Goal: Task Accomplishment & Management: Manage account settings

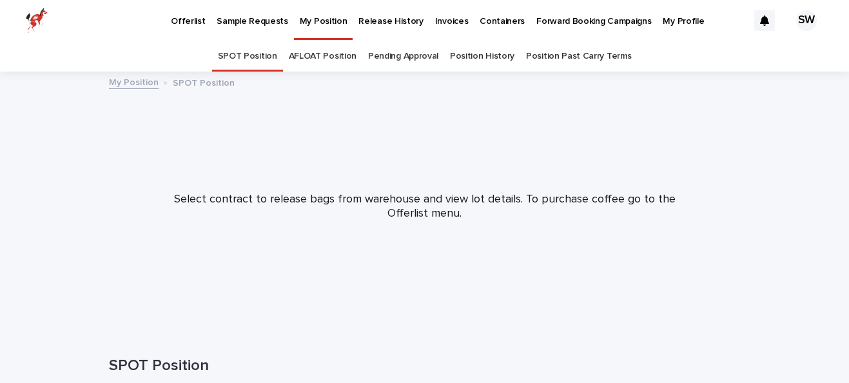
click at [360, 18] on p "Release History" at bounding box center [391, 13] width 64 height 27
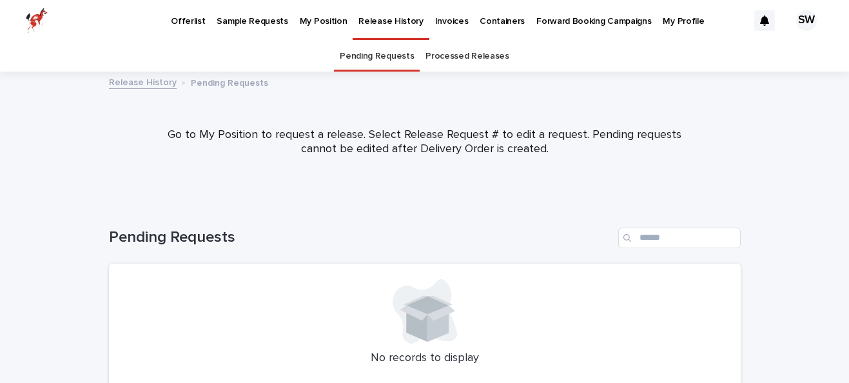
click at [317, 2] on p "My Position" at bounding box center [324, 13] width 48 height 27
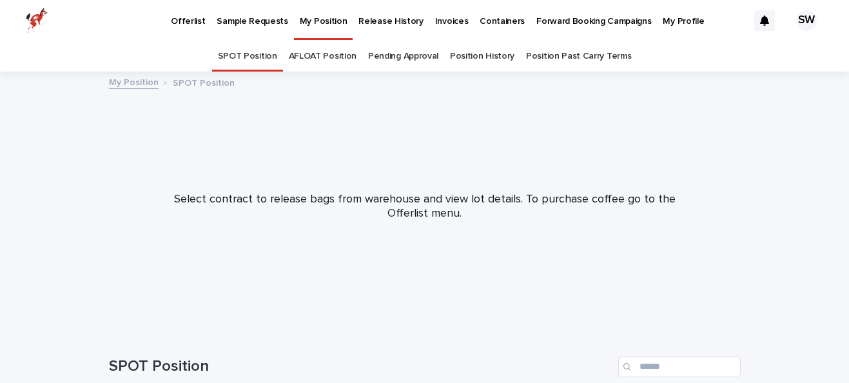
click at [313, 28] on link "My Position" at bounding box center [323, 19] width 59 height 38
click at [323, 47] on link "AFLOAT Position" at bounding box center [323, 56] width 68 height 30
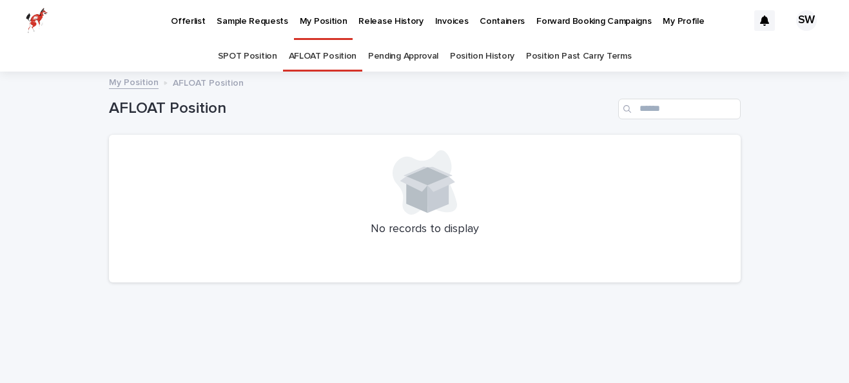
click at [424, 57] on link "Pending Approval" at bounding box center [403, 56] width 70 height 30
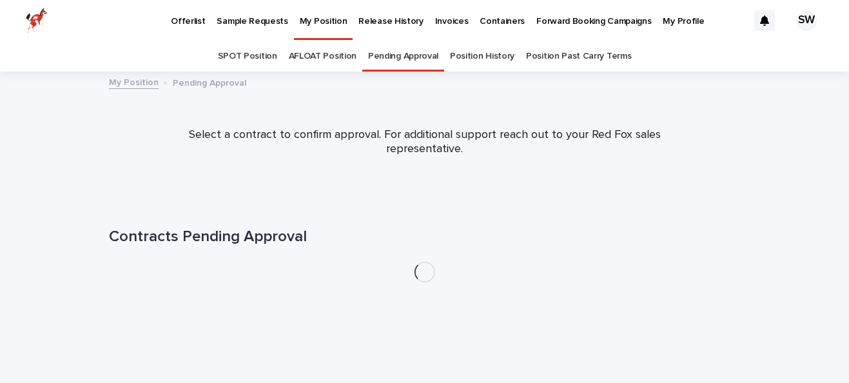
click at [487, 50] on link "Position History" at bounding box center [482, 56] width 64 height 30
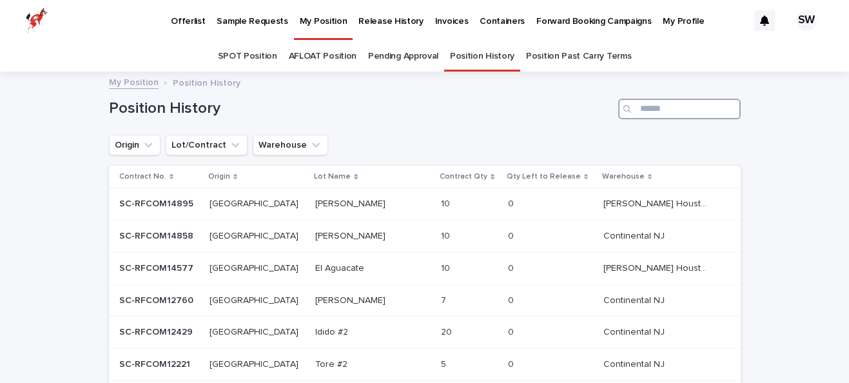
click at [649, 100] on input "Search" at bounding box center [679, 109] width 123 height 21
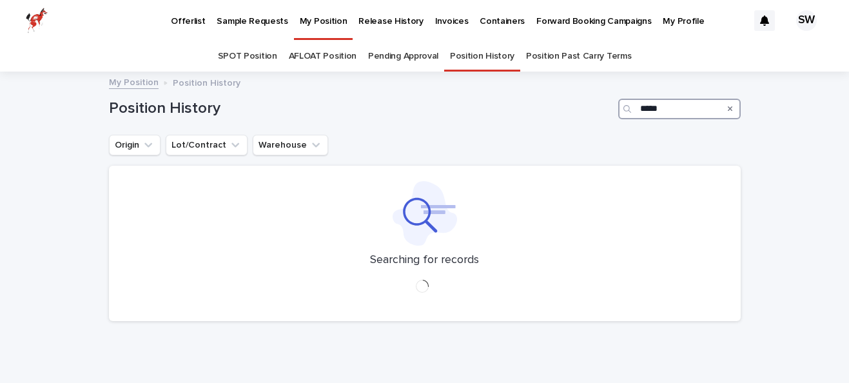
type input "*****"
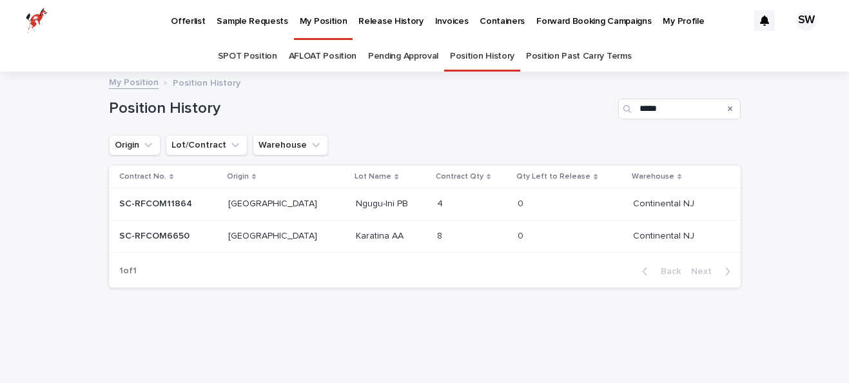
click at [530, 208] on p at bounding box center [545, 204] width 54 height 11
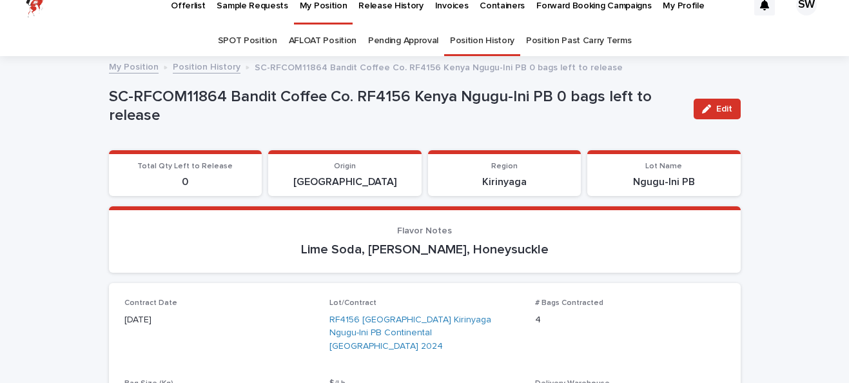
scroll to position [17, 0]
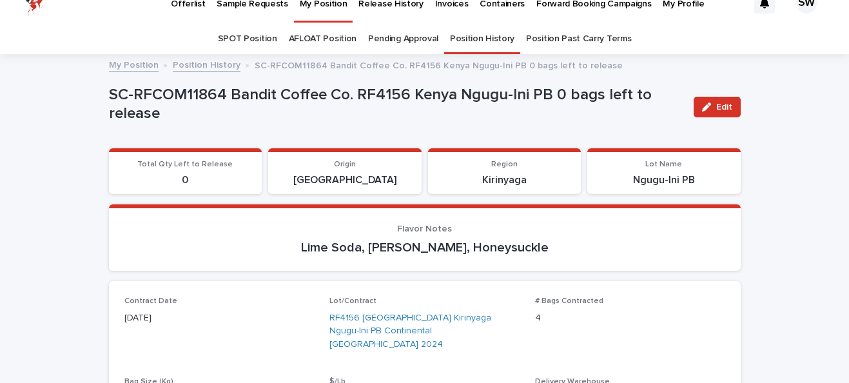
click at [241, 167] on p "Total Qty Left to Release" at bounding box center [186, 164] width 138 height 9
click at [215, 172] on div "0" at bounding box center [186, 179] width 138 height 15
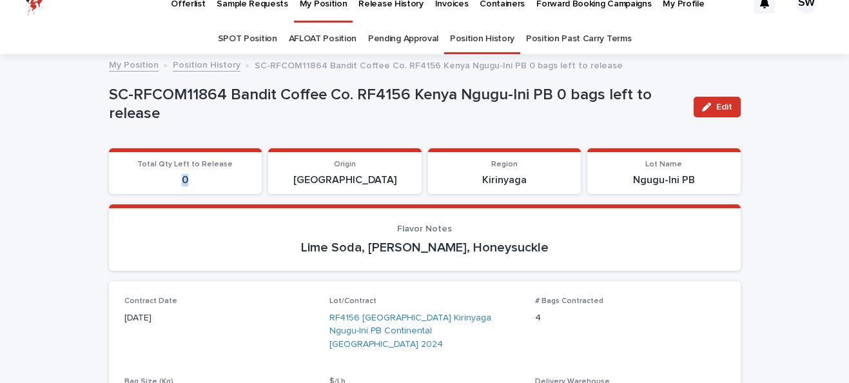
click at [215, 172] on div "0" at bounding box center [186, 179] width 138 height 15
click at [202, 182] on p "0" at bounding box center [186, 180] width 138 height 12
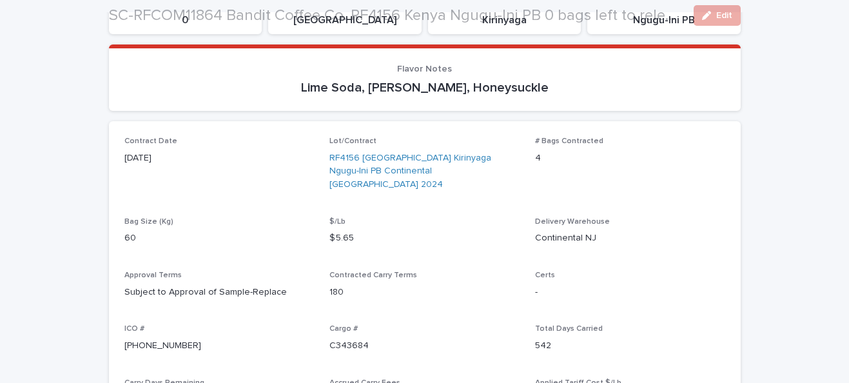
click at [248, 217] on p "Bag Size (Kg)" at bounding box center [219, 221] width 190 height 9
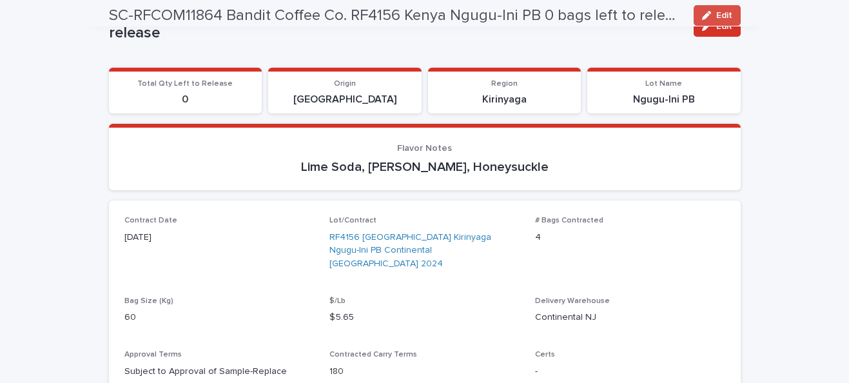
scroll to position [97, 0]
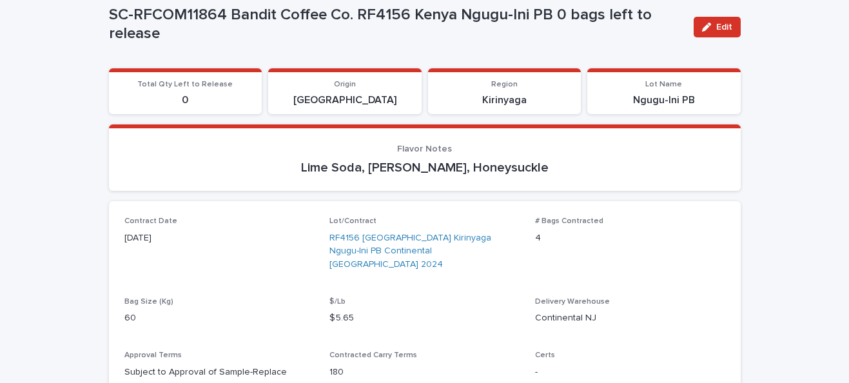
click at [380, 311] on p "$ 5.65" at bounding box center [425, 318] width 190 height 14
click at [395, 311] on p "$ 5.65" at bounding box center [425, 318] width 190 height 14
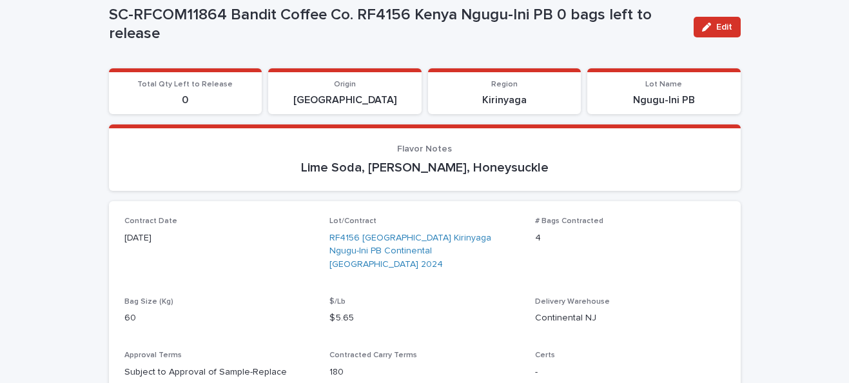
click at [406, 311] on p "$ 5.65" at bounding box center [425, 318] width 190 height 14
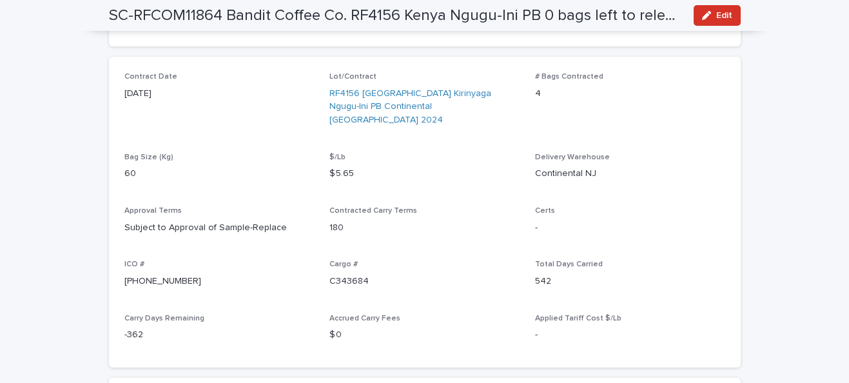
scroll to position [0, 0]
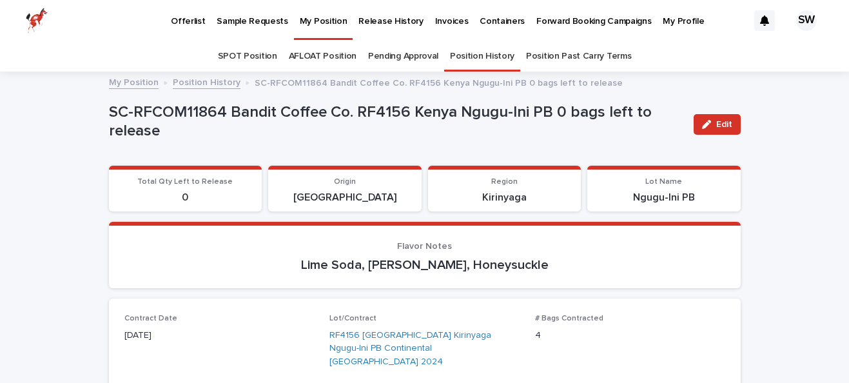
click at [333, 25] on p "My Position" at bounding box center [324, 13] width 48 height 27
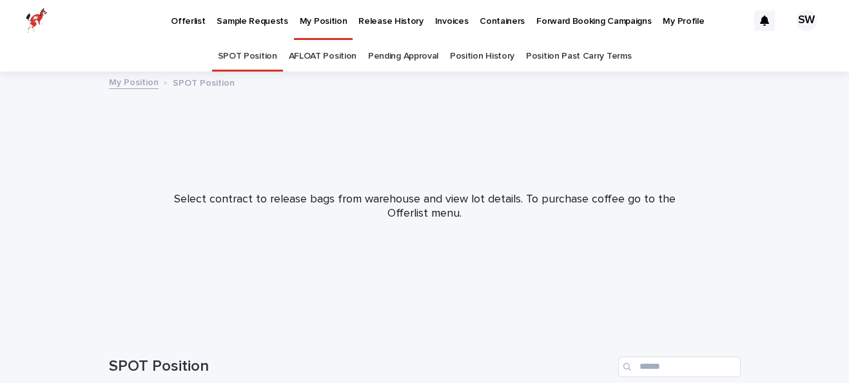
click at [268, 17] on p "Sample Requests" at bounding box center [252, 13] width 71 height 27
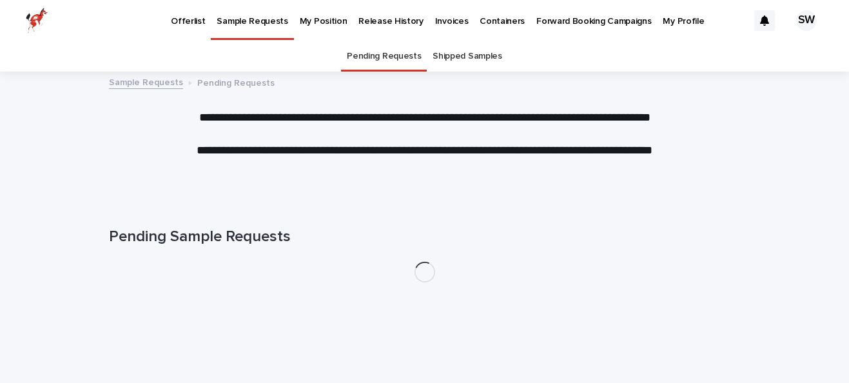
click at [184, 21] on p "Offerlist" at bounding box center [188, 13] width 34 height 27
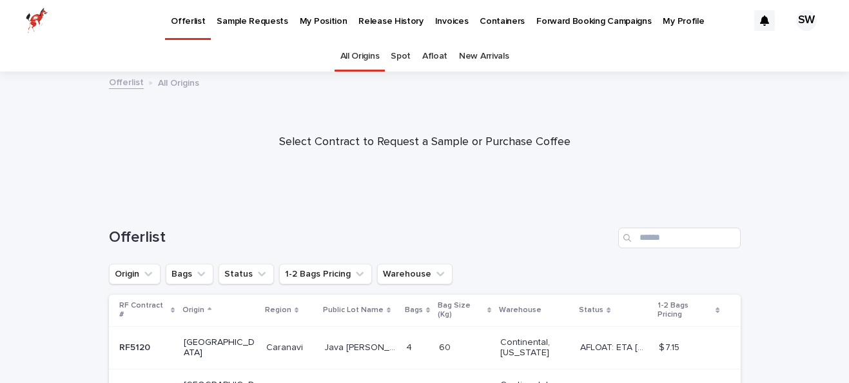
click at [264, 35] on link "Sample Requests" at bounding box center [252, 20] width 83 height 40
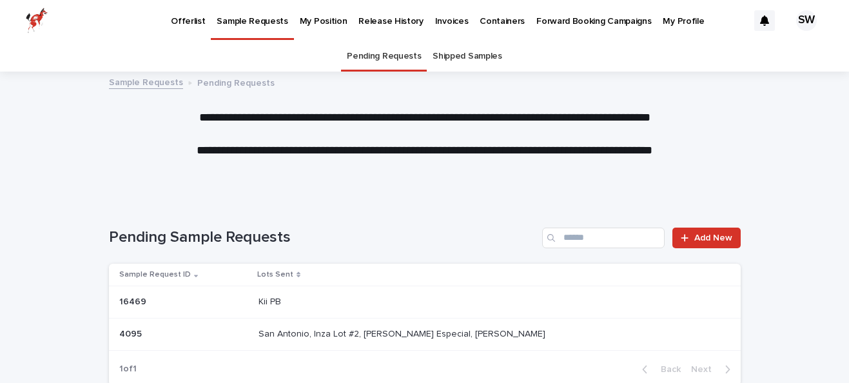
click at [331, 26] on p "My Position" at bounding box center [324, 13] width 48 height 27
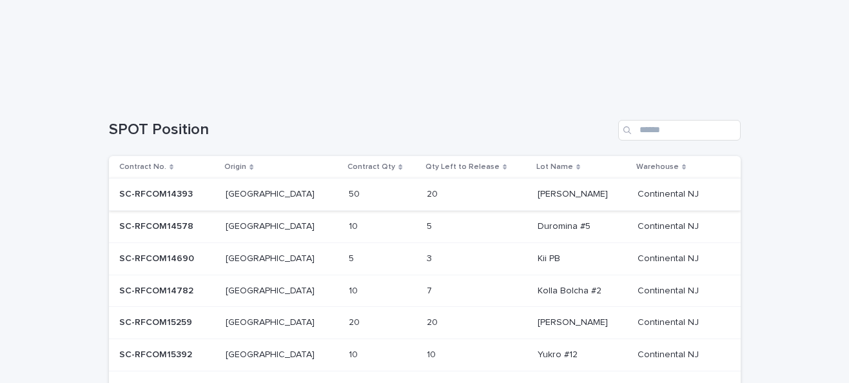
scroll to position [237, 0]
click at [447, 259] on div "3 3" at bounding box center [477, 258] width 101 height 21
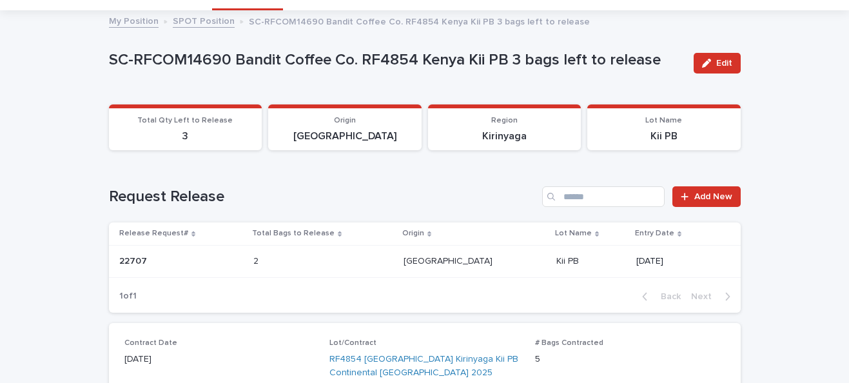
scroll to position [56, 0]
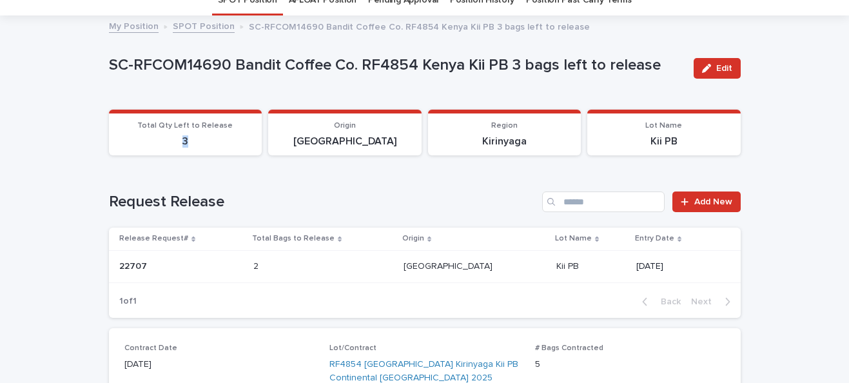
drag, startPoint x: 214, startPoint y: 137, endPoint x: 172, endPoint y: 142, distance: 42.2
click at [172, 142] on p "3" at bounding box center [186, 141] width 138 height 12
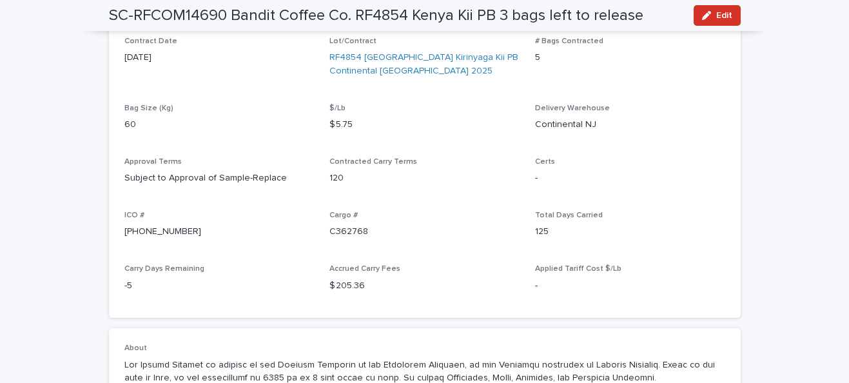
scroll to position [377, 0]
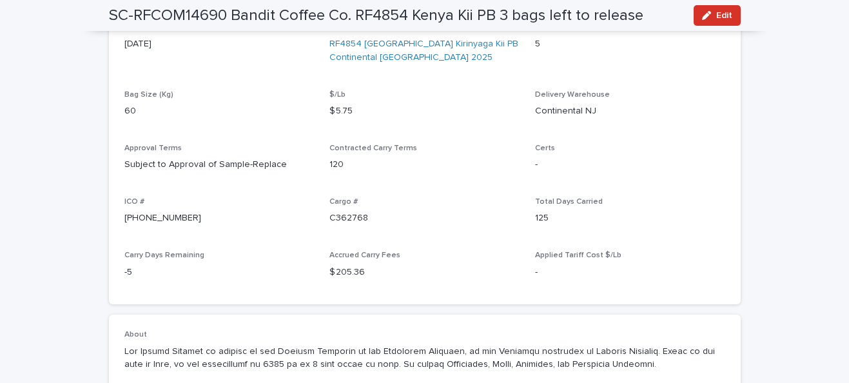
click at [131, 270] on p "-5" at bounding box center [219, 273] width 190 height 14
click at [182, 264] on div "-5" at bounding box center [219, 271] width 190 height 16
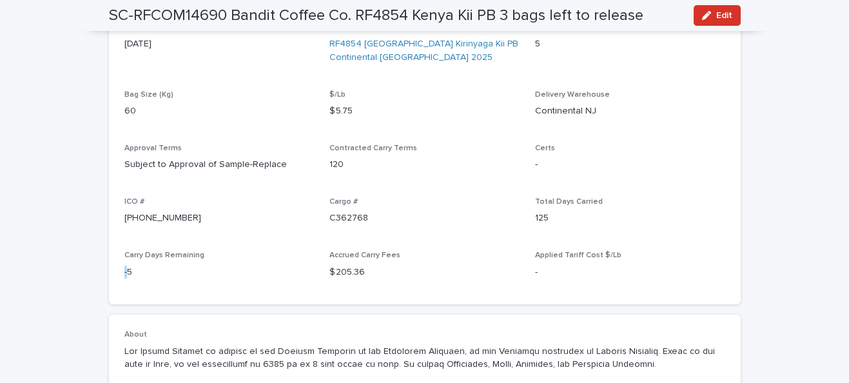
click at [182, 264] on div "-5" at bounding box center [219, 271] width 190 height 16
click at [203, 247] on div "Contract Date [DATE] Lot/Contract RF4854 [GEOGRAPHIC_DATA] Kirinyaga Kii PB Con…" at bounding box center [424, 156] width 601 height 266
click at [215, 253] on p "Carry Days Remaining" at bounding box center [219, 255] width 190 height 9
click at [347, 246] on div "Contract Date [DATE] Lot/Contract RF4854 [GEOGRAPHIC_DATA] Kirinyaga Kii PB Con…" at bounding box center [424, 156] width 601 height 266
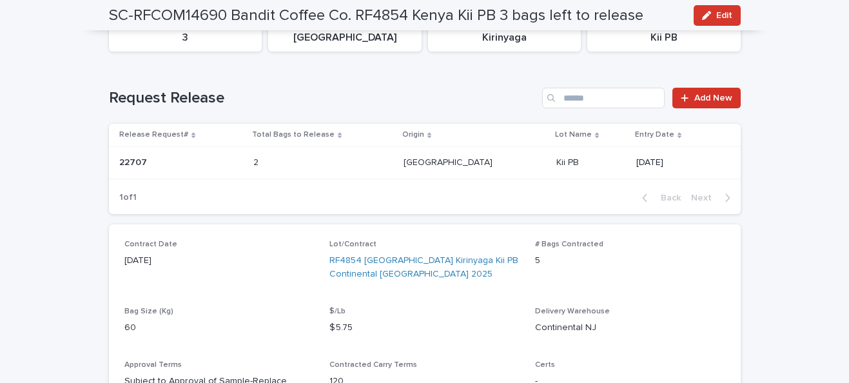
scroll to position [72, 0]
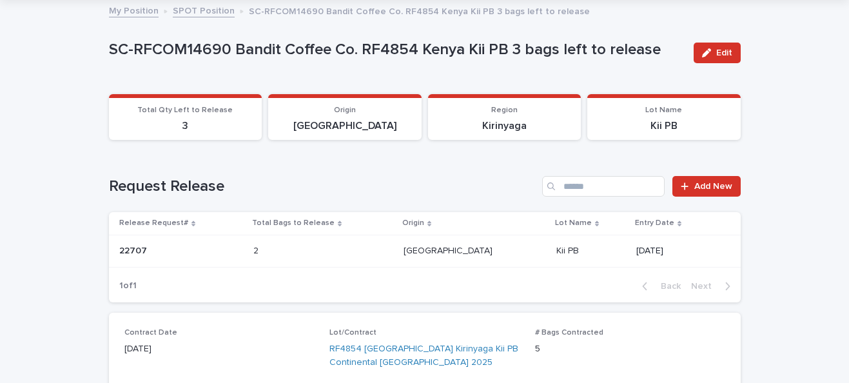
drag, startPoint x: 199, startPoint y: 119, endPoint x: 161, endPoint y: 112, distance: 39.3
click at [161, 113] on div "Total Qty Left to Release 3" at bounding box center [186, 119] width 138 height 27
click at [202, 133] on section "Total Qty Left to Release 3" at bounding box center [185, 117] width 153 height 46
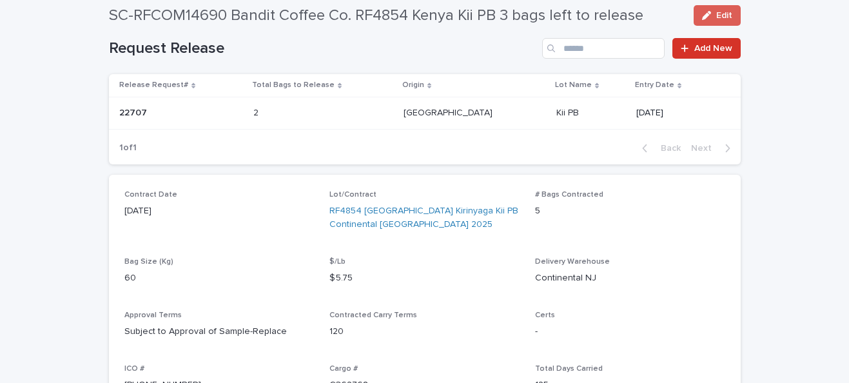
scroll to position [223, 0]
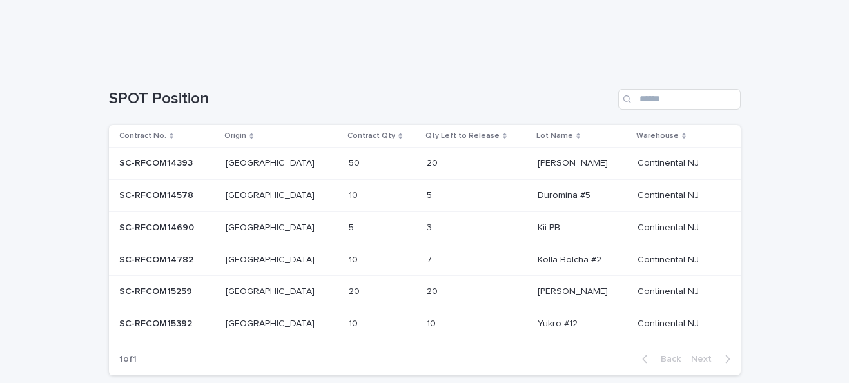
scroll to position [281, 0]
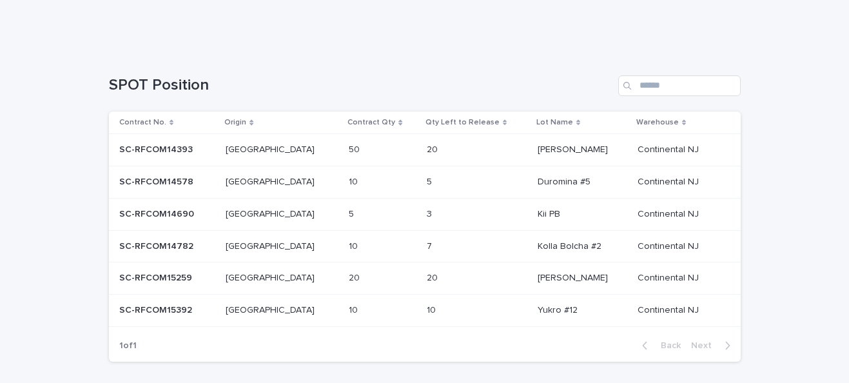
click at [439, 84] on h1 "SPOT Position" at bounding box center [361, 85] width 504 height 19
click at [81, 226] on div "Loading... Saving… Loading... Saving… SPOT Position Add New Contract No. Origin…" at bounding box center [424, 243] width 849 height 387
click at [458, 153] on div "20 20" at bounding box center [477, 149] width 101 height 21
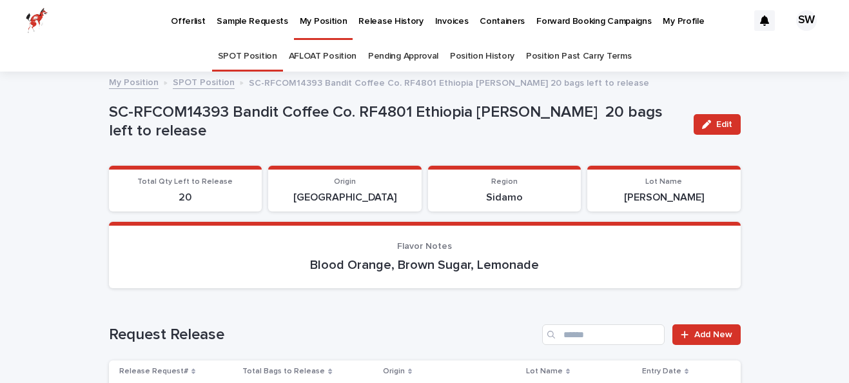
scroll to position [155, 0]
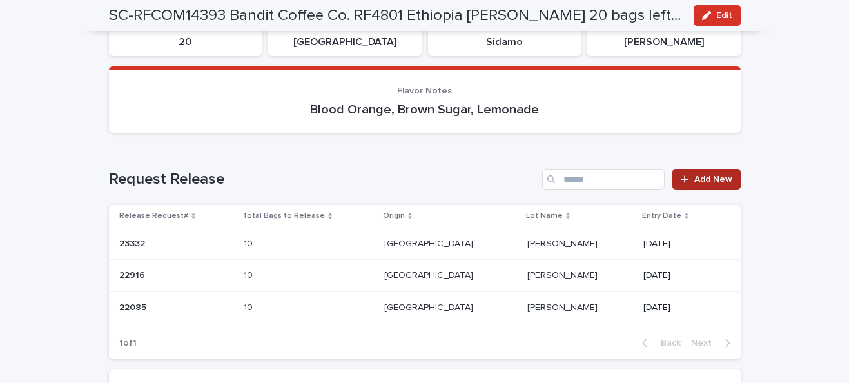
click at [709, 181] on span "Add New" at bounding box center [713, 179] width 38 height 9
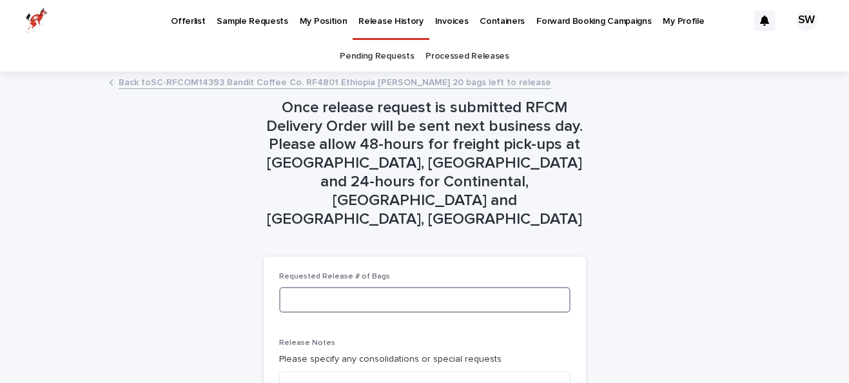
click at [370, 287] on input at bounding box center [424, 300] width 291 height 26
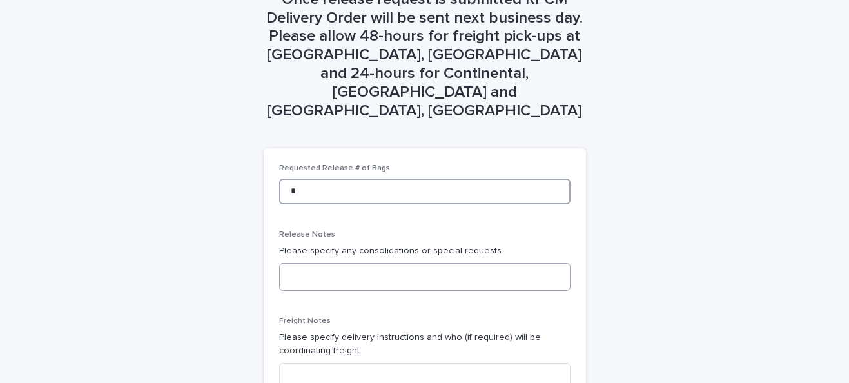
type input "*"
click at [360, 263] on textarea at bounding box center [424, 277] width 291 height 28
click at [298, 263] on textarea "**********" at bounding box center [424, 277] width 291 height 28
click at [362, 263] on textarea "**********" at bounding box center [424, 277] width 291 height 28
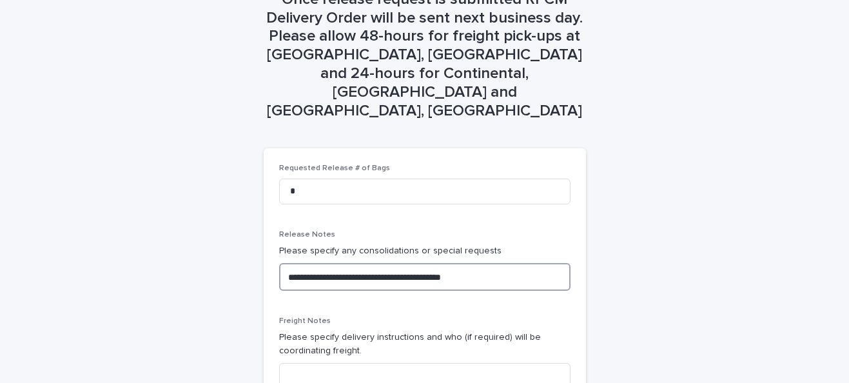
click at [362, 263] on textarea "**********" at bounding box center [424, 277] width 291 height 28
type textarea "**********"
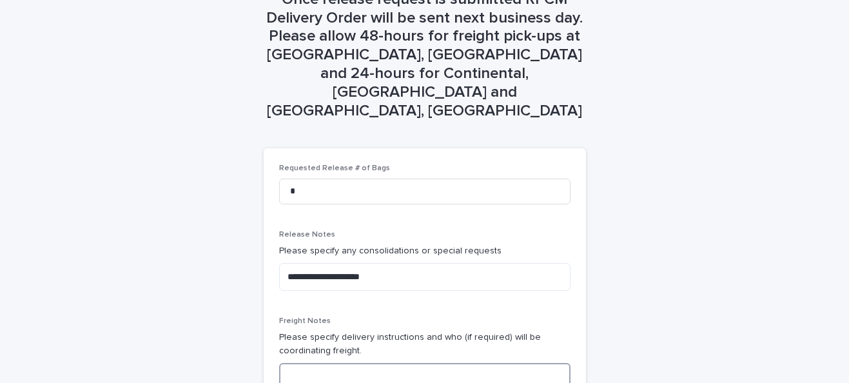
click at [343, 363] on input at bounding box center [424, 376] width 291 height 26
paste input "**********"
click at [384, 363] on input "**********" at bounding box center [424, 376] width 291 height 26
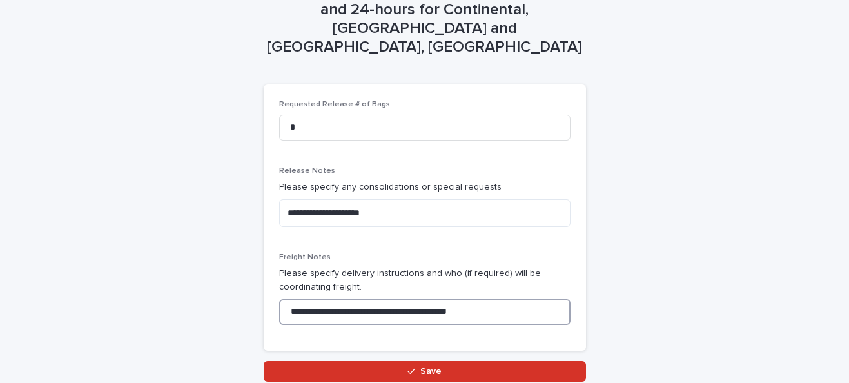
scroll to position [177, 0]
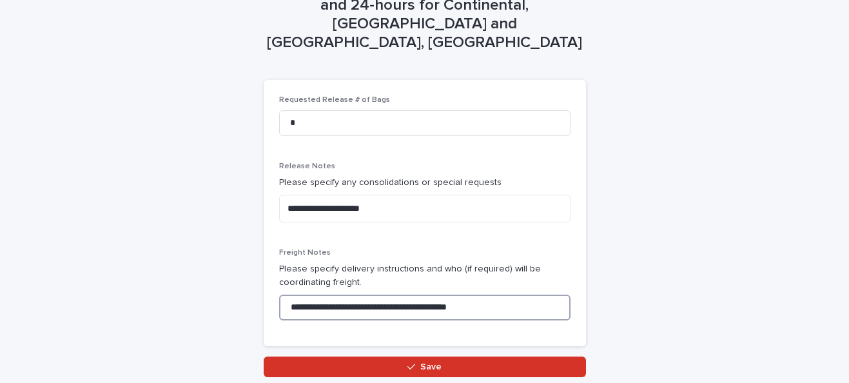
type input "**********"
click at [602, 300] on div "**********" at bounding box center [425, 136] width 632 height 481
click at [373, 295] on input "**********" at bounding box center [424, 308] width 291 height 26
click at [333, 195] on textarea "**********" at bounding box center [424, 209] width 291 height 28
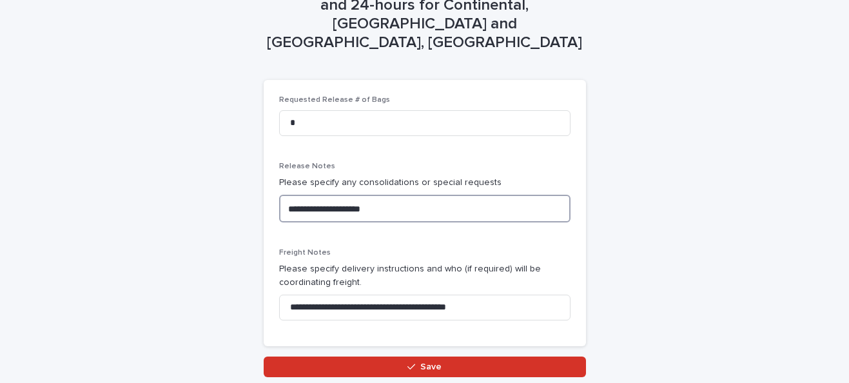
click at [333, 195] on textarea "**********" at bounding box center [424, 209] width 291 height 28
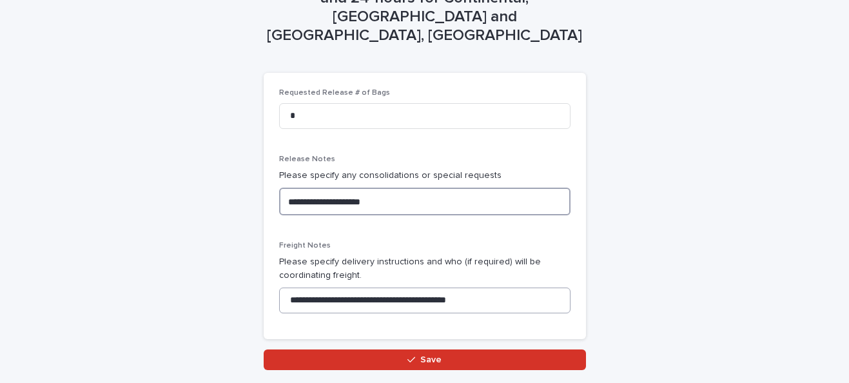
scroll to position [194, 0]
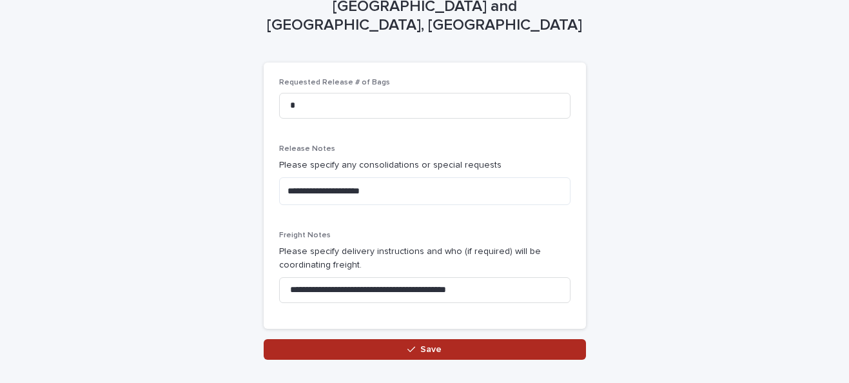
click at [332, 339] on button "Save" at bounding box center [425, 349] width 322 height 21
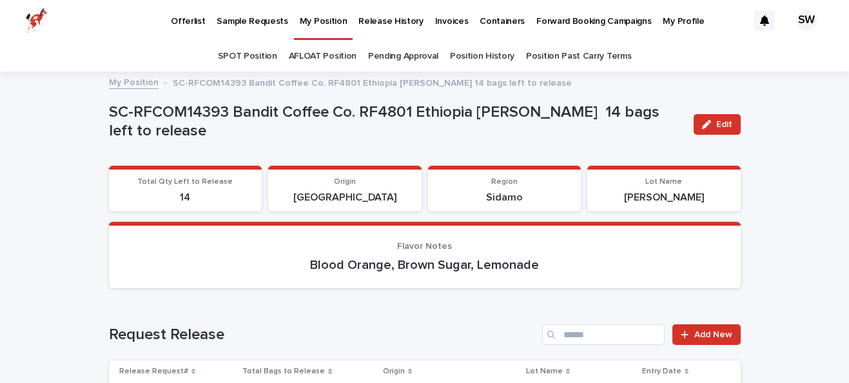
click at [319, 25] on p "My Position" at bounding box center [324, 13] width 48 height 27
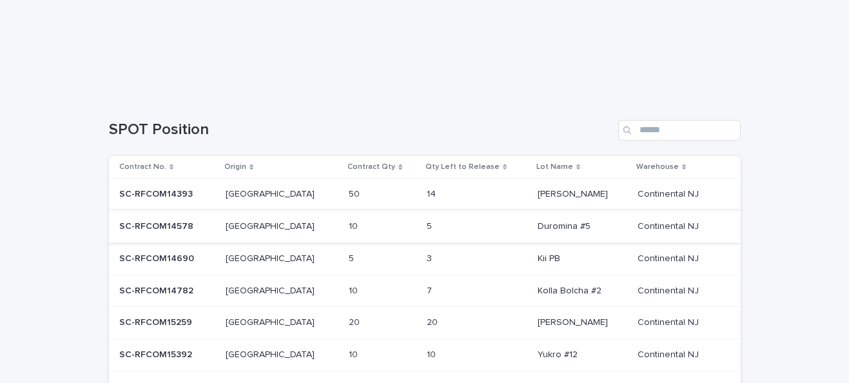
scroll to position [277, 0]
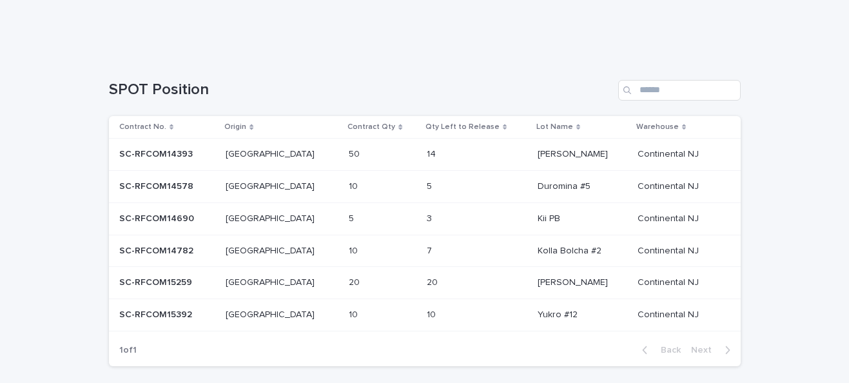
click at [471, 230] on td "3 3" at bounding box center [477, 218] width 111 height 32
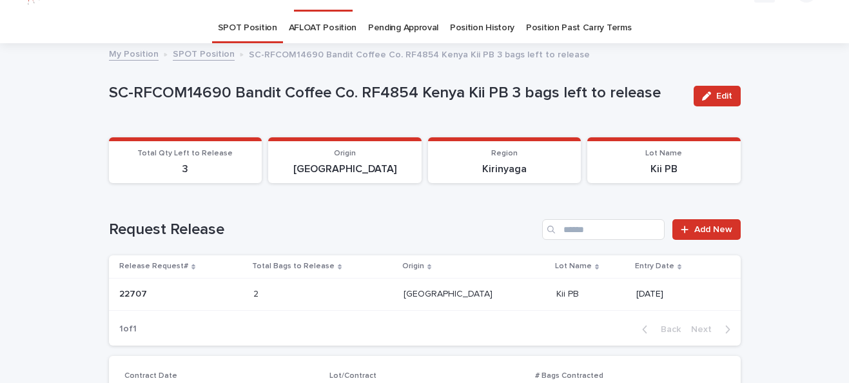
scroll to position [41, 0]
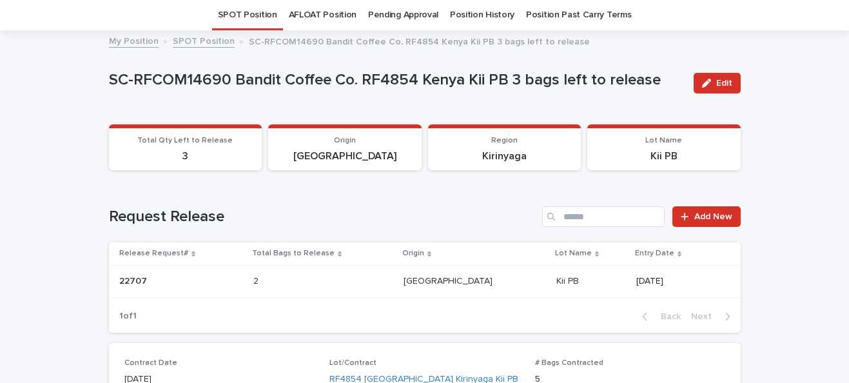
click at [714, 228] on div "Request Release Add New Release Request# Total Bags to Release Origin Lot Name …" at bounding box center [425, 269] width 632 height 126
click at [709, 217] on span "Add New" at bounding box center [713, 216] width 38 height 9
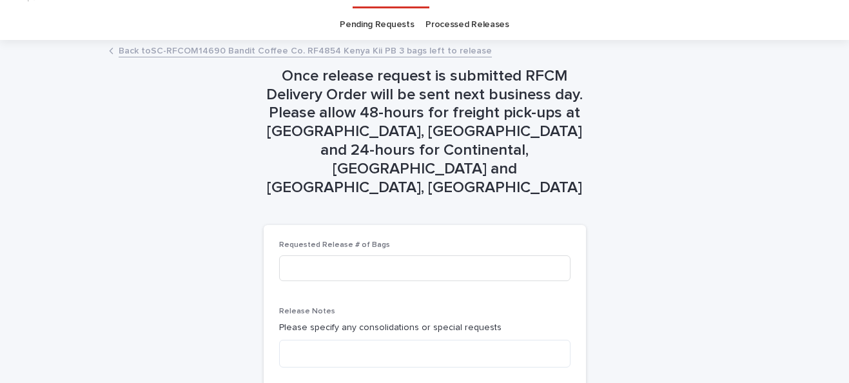
scroll to position [45, 0]
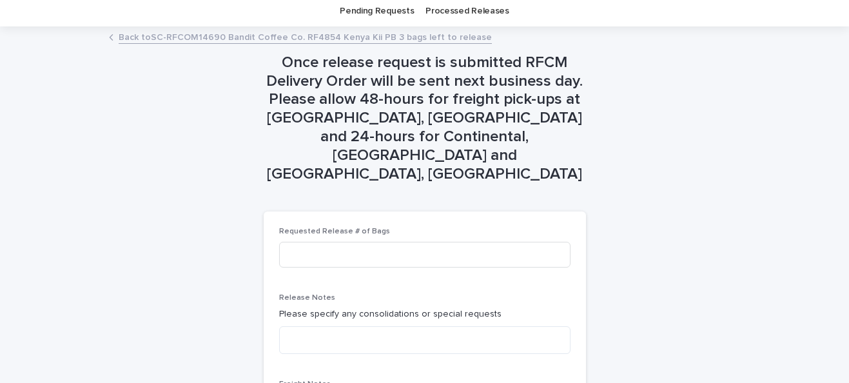
click at [312, 235] on div "Requested Release # of Bags" at bounding box center [424, 252] width 291 height 50
click at [299, 242] on input at bounding box center [424, 255] width 291 height 26
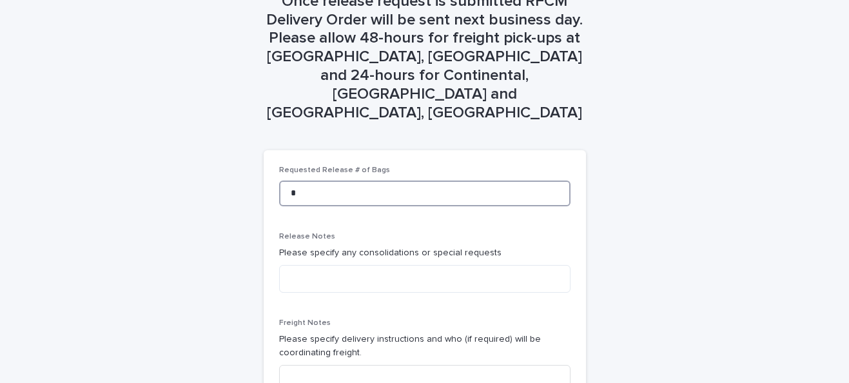
scroll to position [198, 0]
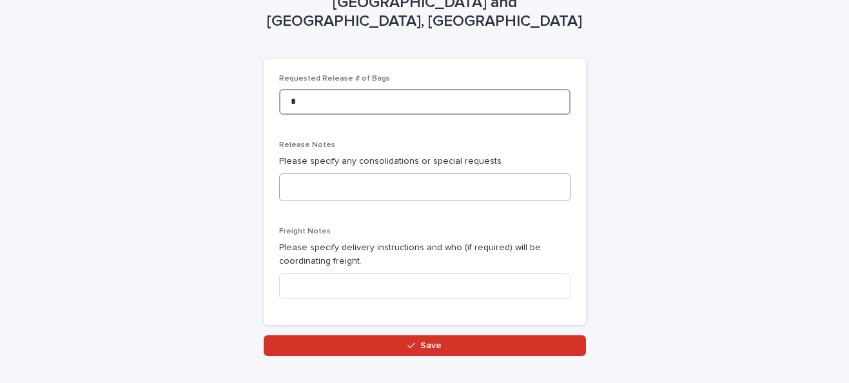
type input "*"
click at [335, 173] on textarea at bounding box center [424, 187] width 291 height 28
click at [351, 173] on textarea at bounding box center [424, 187] width 291 height 28
paste textarea "**********"
type textarea "**********"
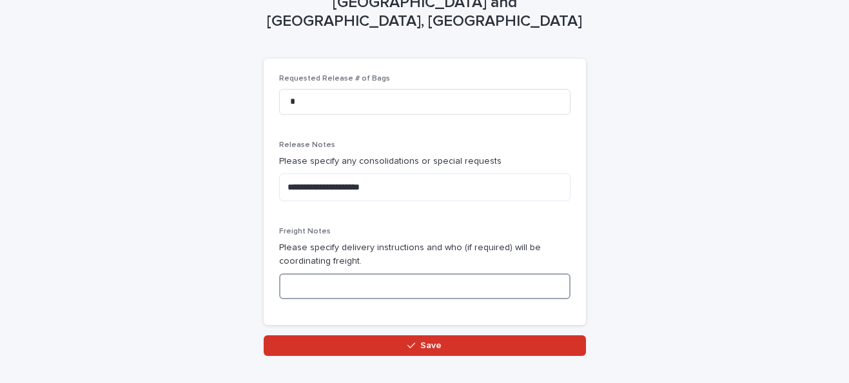
click at [310, 273] on input at bounding box center [424, 286] width 291 height 26
paste input "**********"
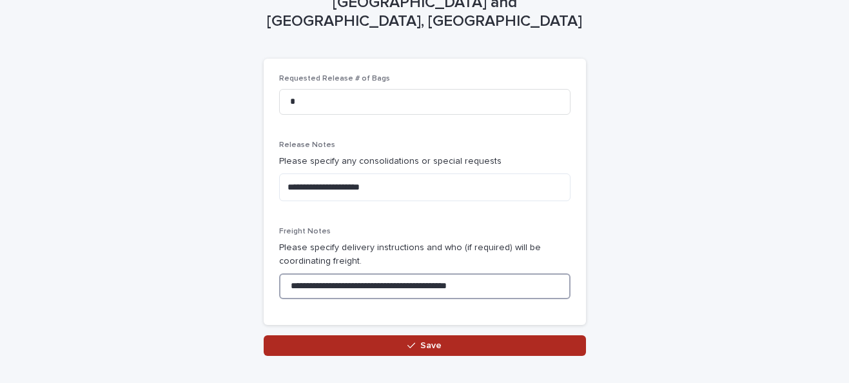
type input "**********"
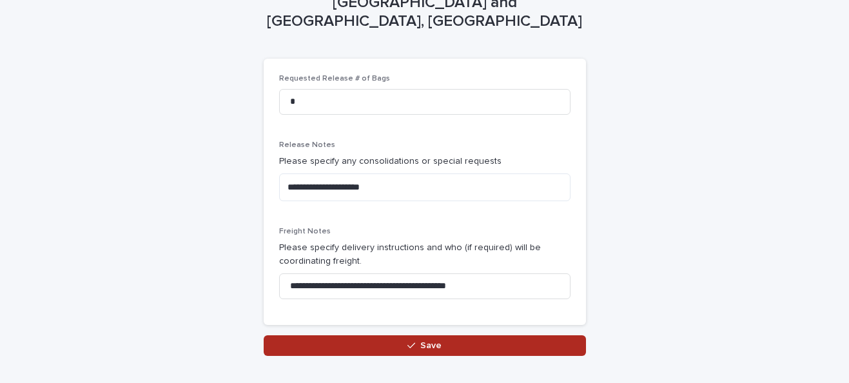
click at [359, 335] on button "Save" at bounding box center [425, 345] width 322 height 21
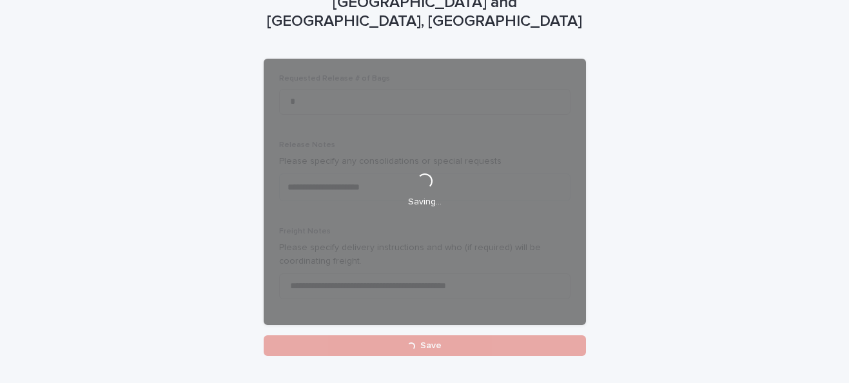
scroll to position [0, 0]
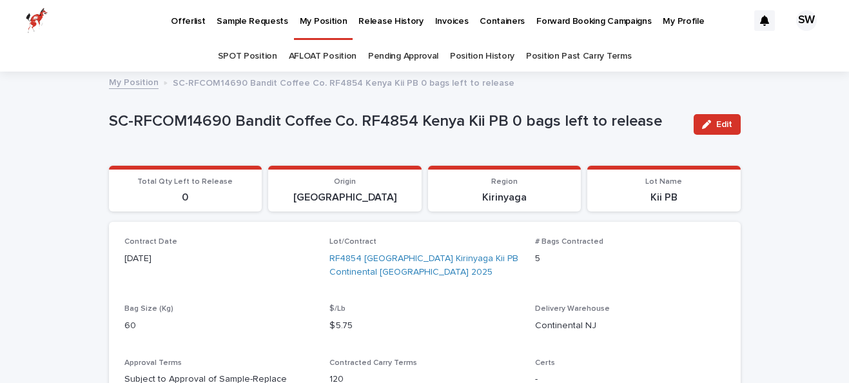
click at [321, 20] on p "My Position" at bounding box center [324, 13] width 48 height 27
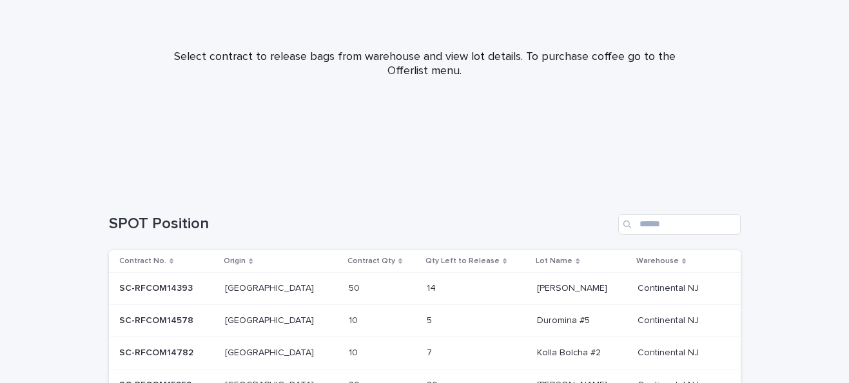
scroll to position [255, 0]
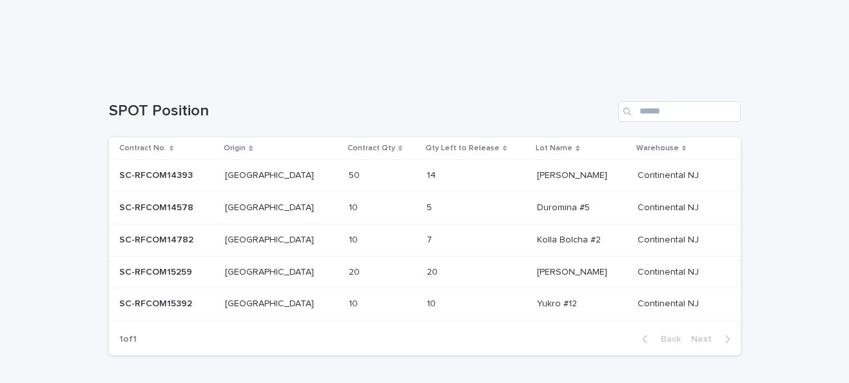
click at [546, 290] on td "Yukro #12 Yukro #12" at bounding box center [582, 304] width 100 height 32
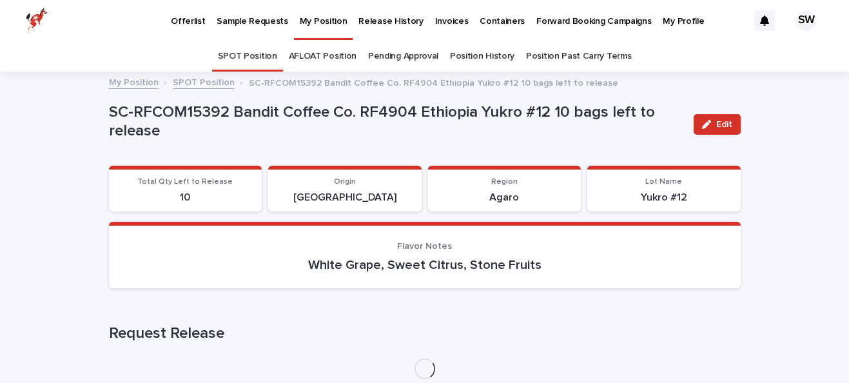
scroll to position [130, 0]
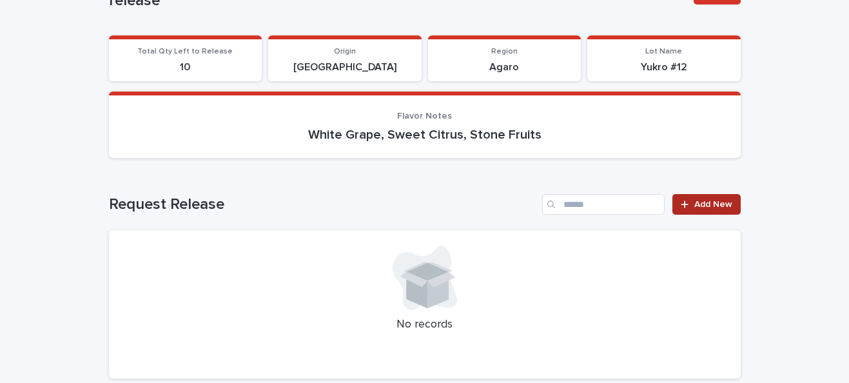
click at [707, 205] on span "Add New" at bounding box center [713, 204] width 38 height 9
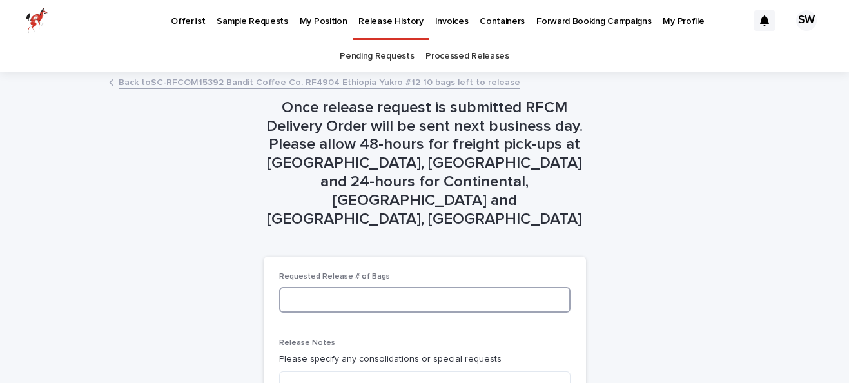
click at [379, 287] on input at bounding box center [424, 300] width 291 height 26
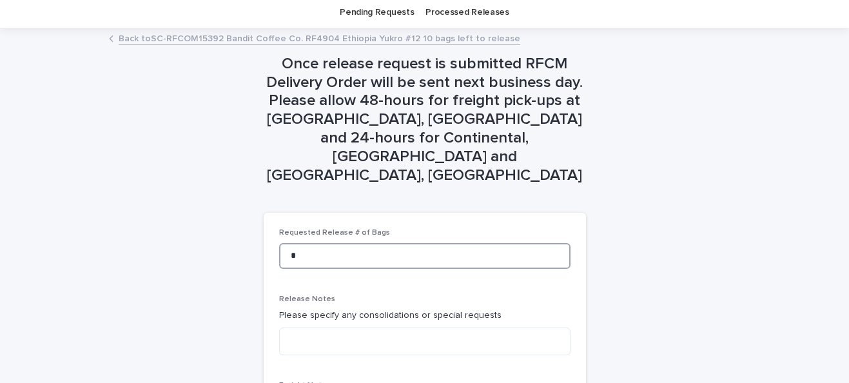
scroll to position [91, 0]
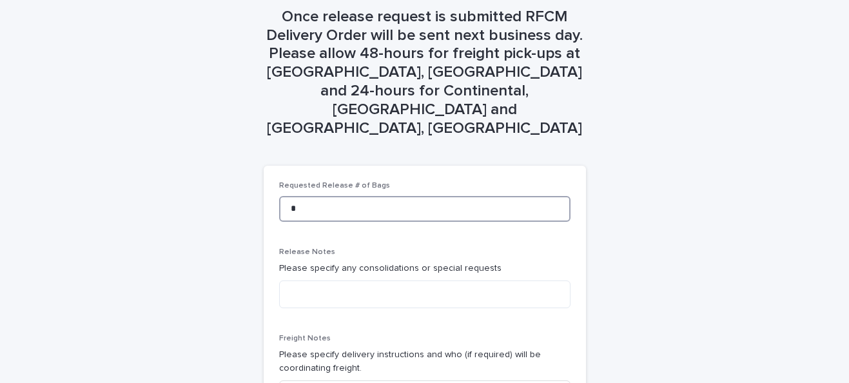
type input "*"
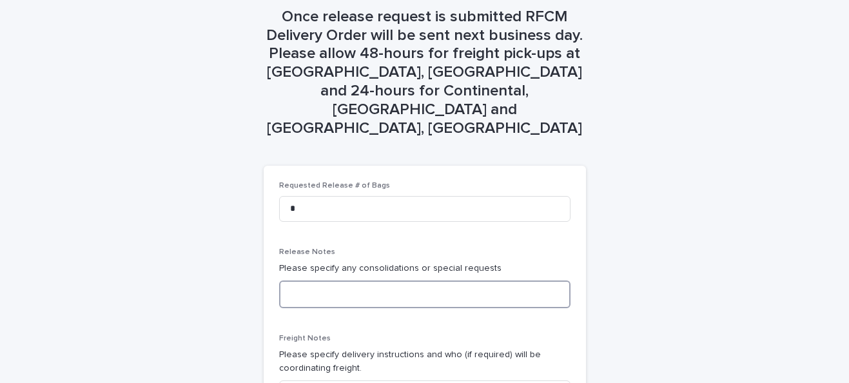
click at [318, 281] on textarea at bounding box center [424, 295] width 291 height 28
paste textarea "**********"
type textarea "**********"
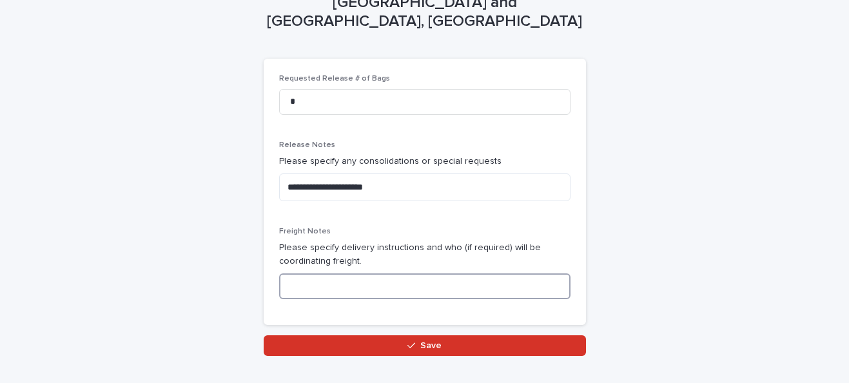
click at [332, 273] on input at bounding box center [424, 286] width 291 height 26
paste input "**********"
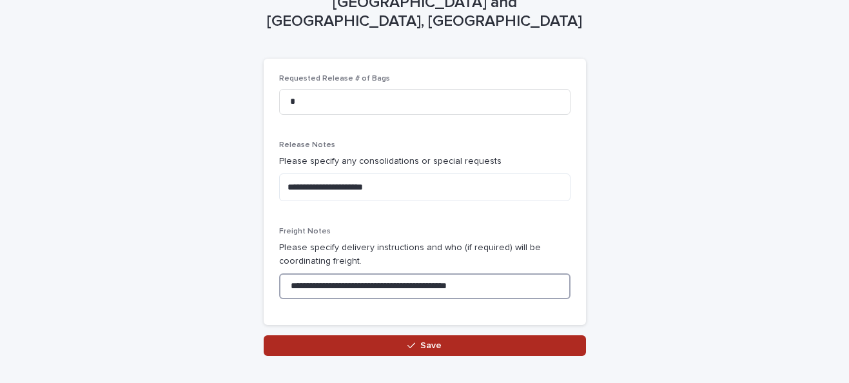
type input "**********"
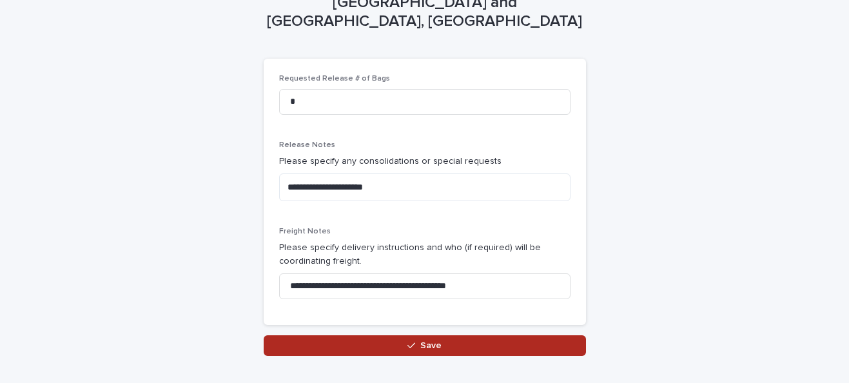
click at [331, 335] on button "Save" at bounding box center [425, 345] width 322 height 21
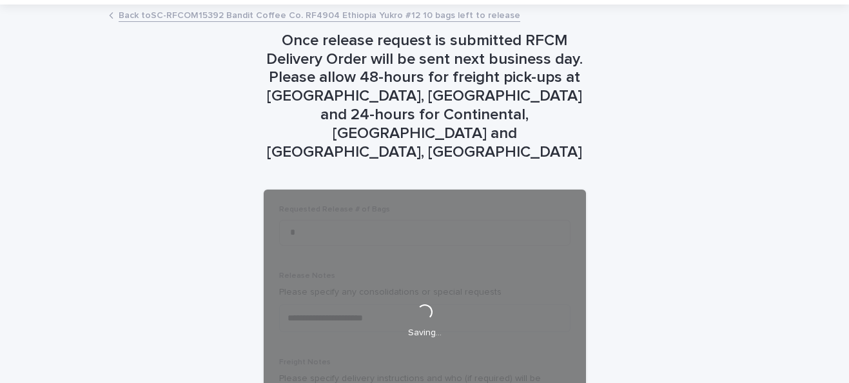
scroll to position [0, 0]
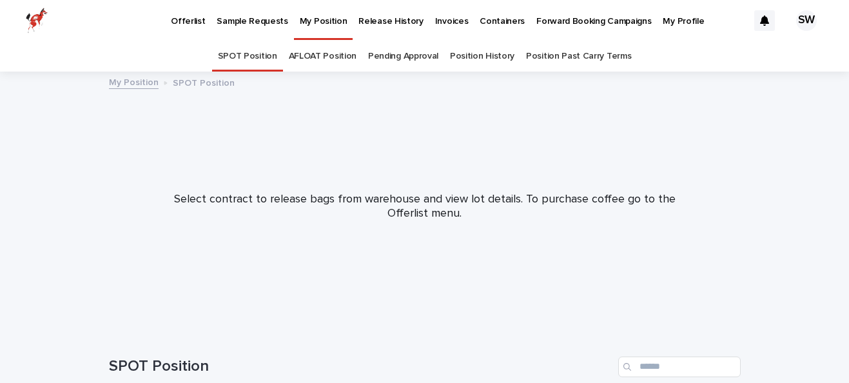
click at [478, 52] on link "Position History" at bounding box center [482, 56] width 64 height 30
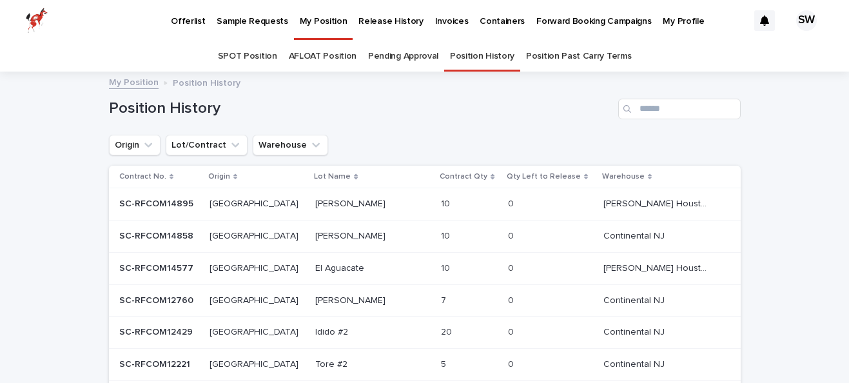
click at [246, 59] on link "SPOT Position" at bounding box center [247, 56] width 59 height 30
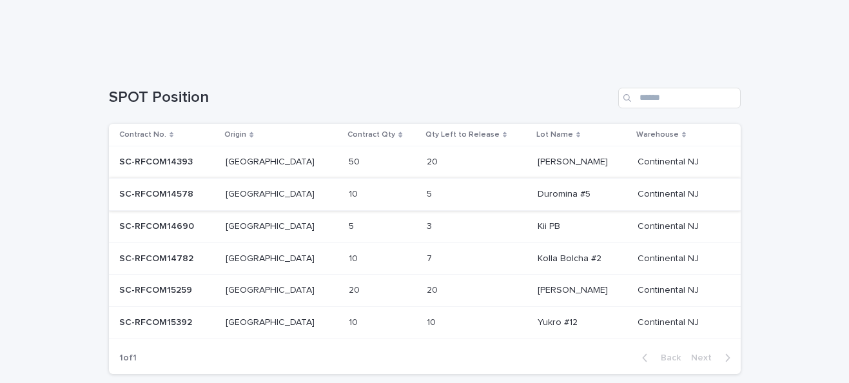
scroll to position [275, 0]
